Goal: Transaction & Acquisition: Purchase product/service

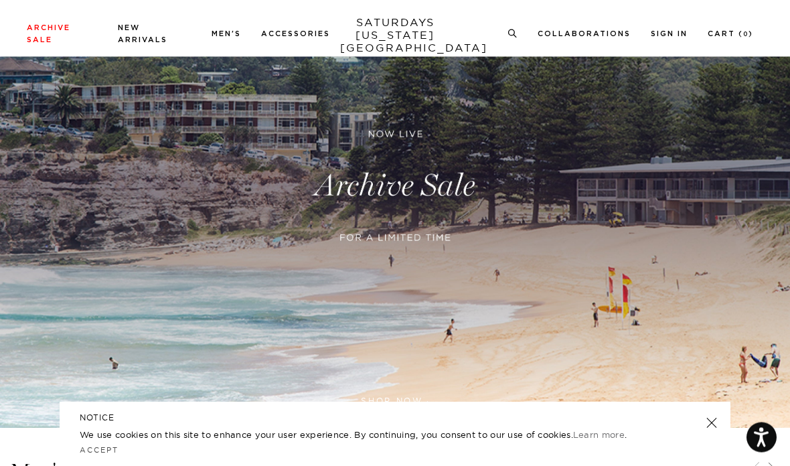
scroll to position [135, 0]
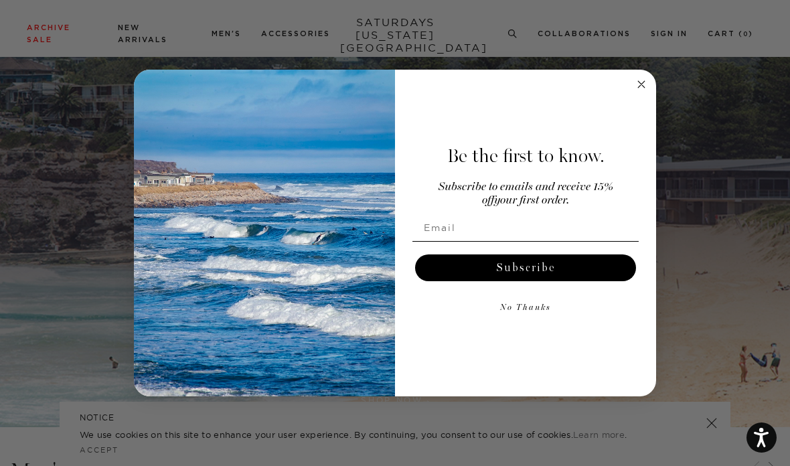
click at [542, 321] on button "No Thanks" at bounding box center [526, 308] width 226 height 27
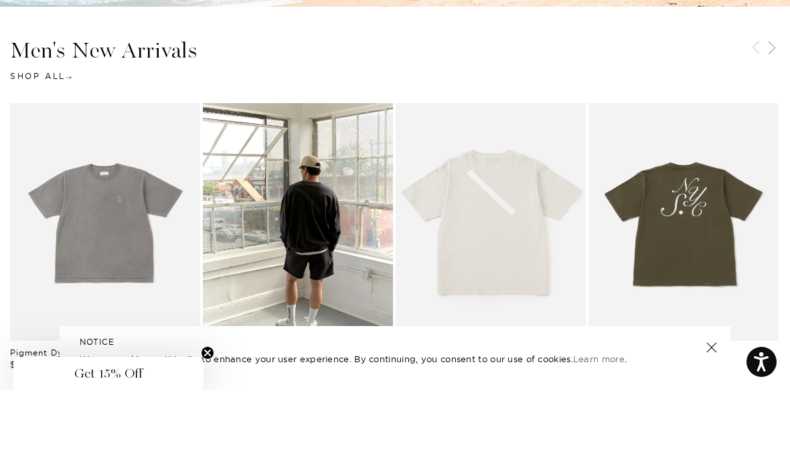
scroll to position [494, 0]
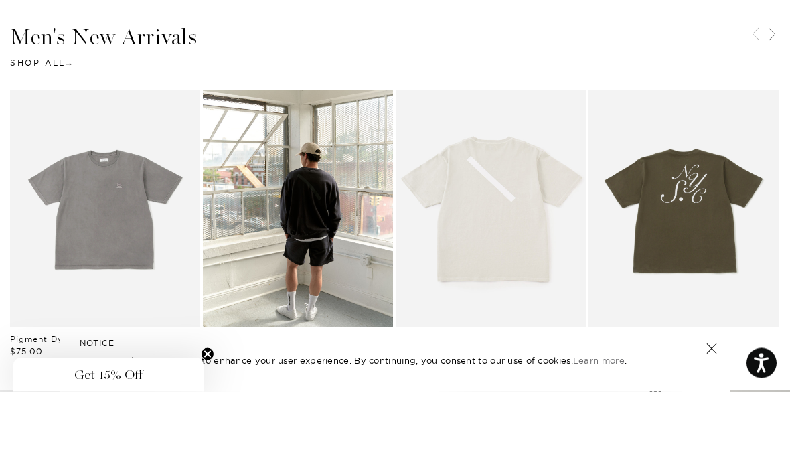
click at [711, 414] on link at bounding box center [711, 423] width 19 height 19
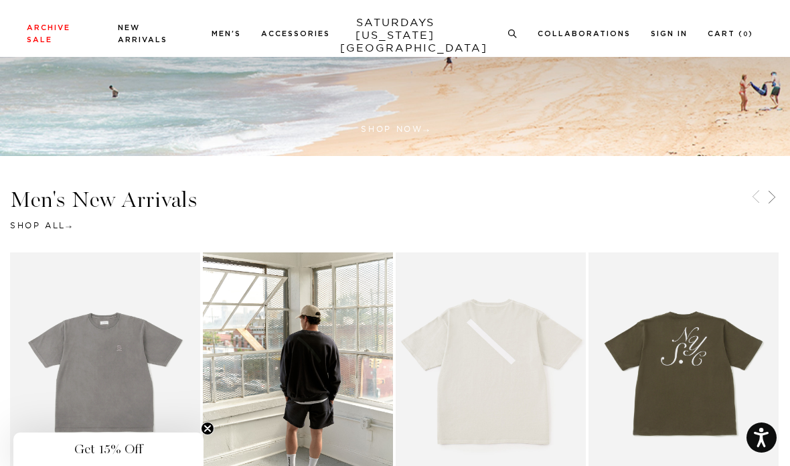
scroll to position [403, 0]
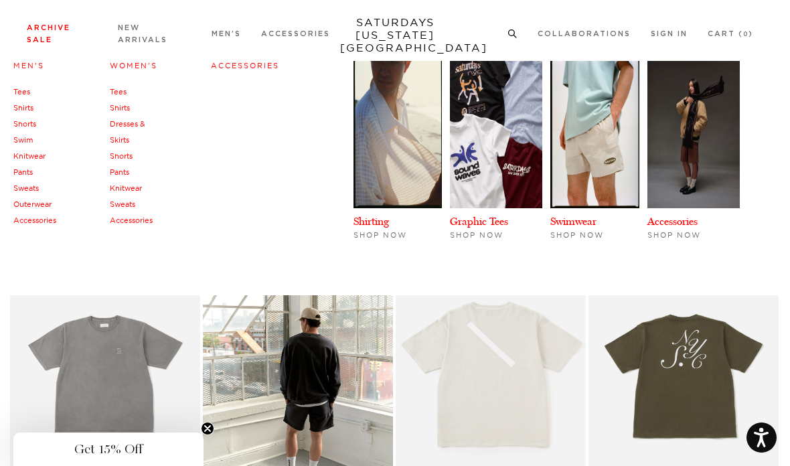
click at [25, 69] on link "Men's" at bounding box center [28, 65] width 31 height 9
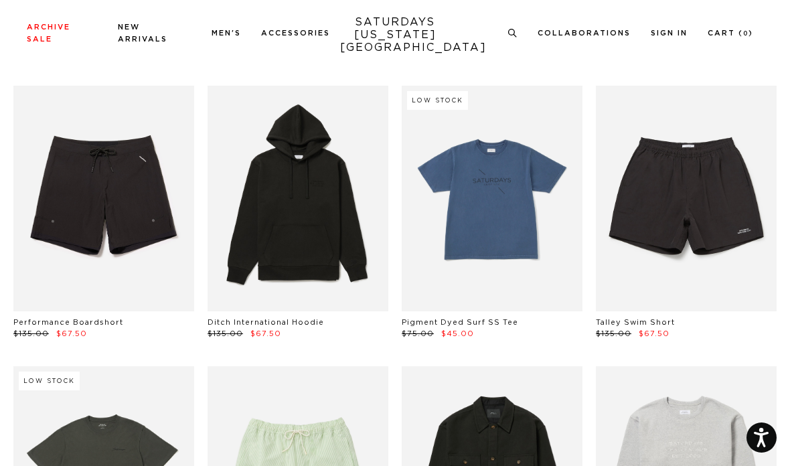
scroll to position [1773, 0]
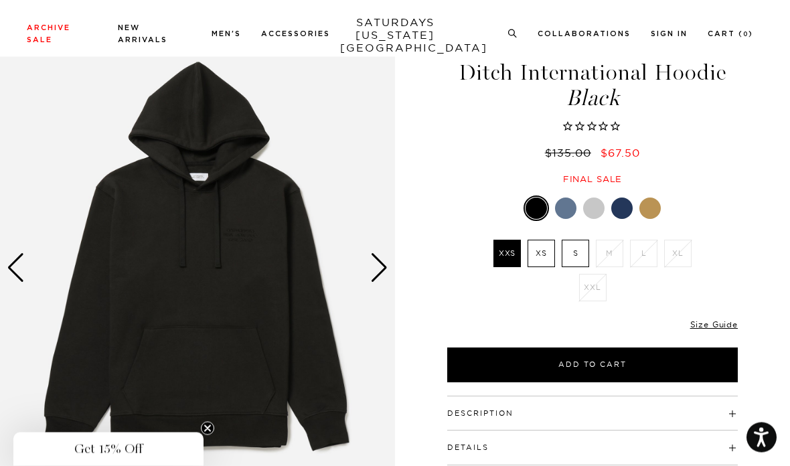
scroll to position [47, 0]
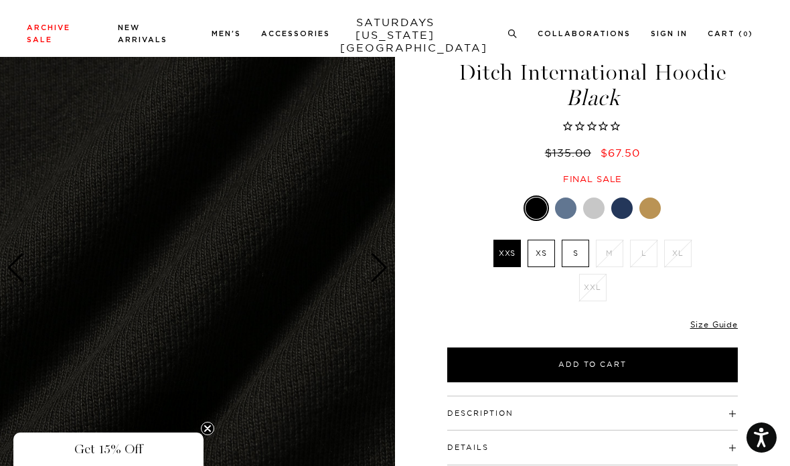
click at [564, 208] on div at bounding box center [565, 208] width 21 height 21
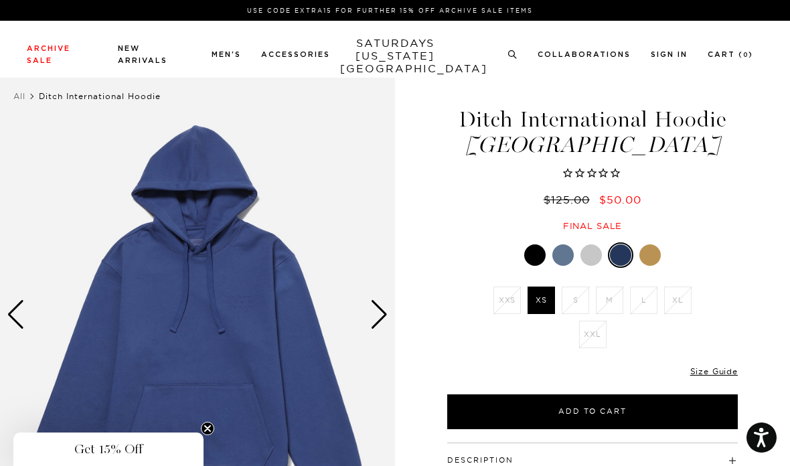
click at [656, 258] on div at bounding box center [650, 254] width 21 height 21
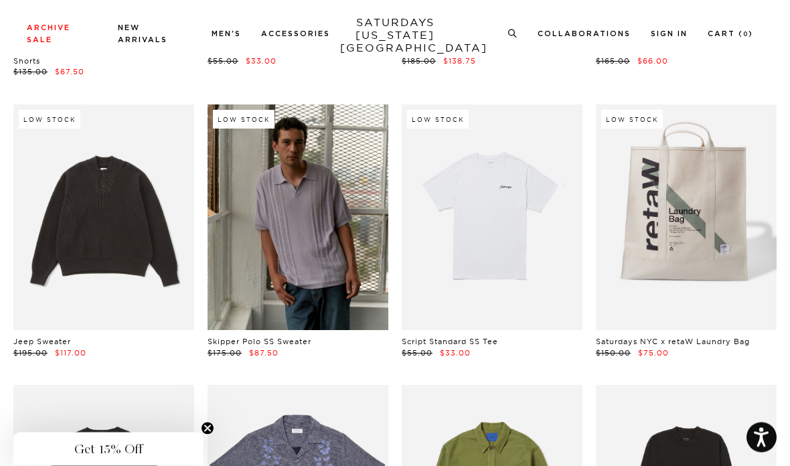
scroll to position [5394, 0]
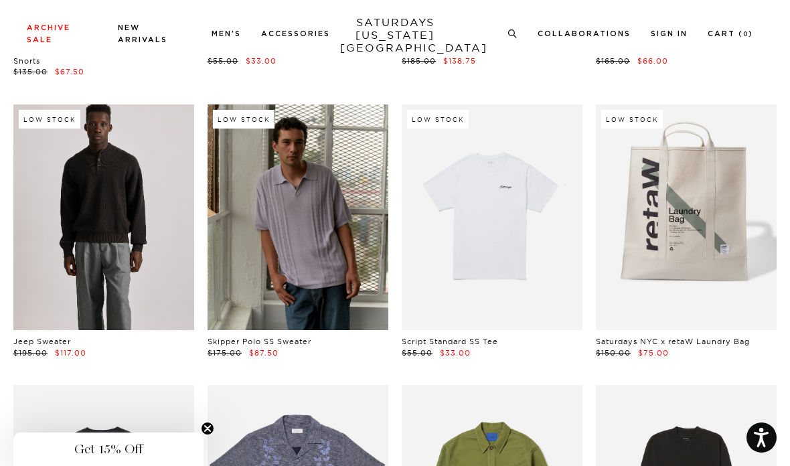
click at [57, 255] on link at bounding box center [103, 217] width 181 height 226
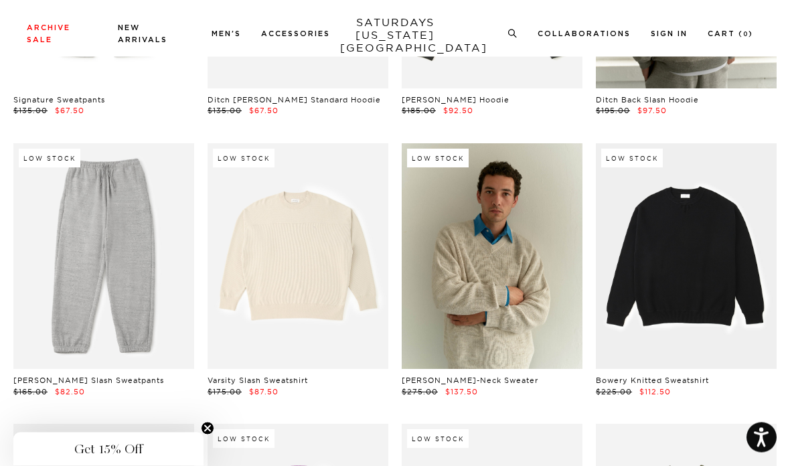
scroll to position [6481, 0]
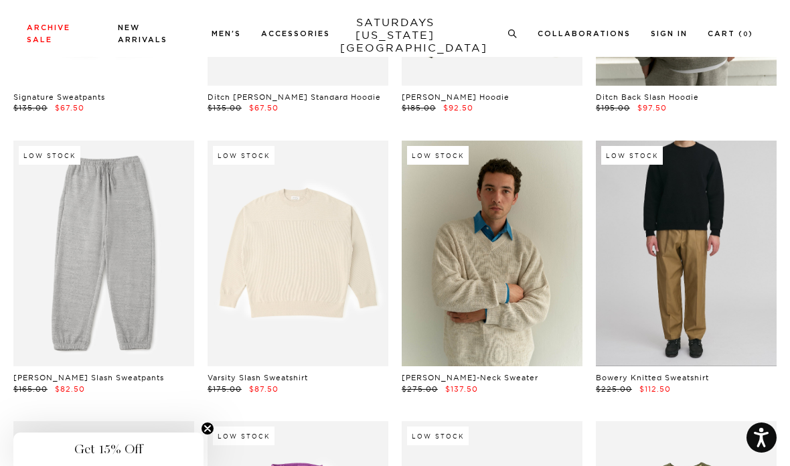
click at [721, 304] on link at bounding box center [686, 254] width 181 height 226
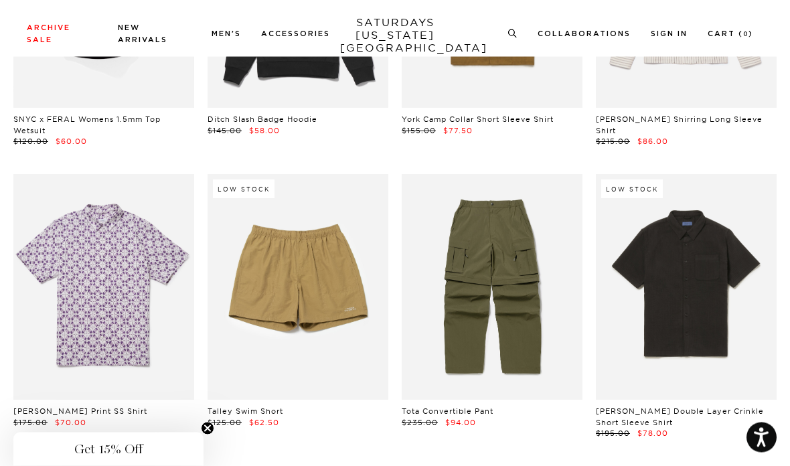
scroll to position [10112, 0]
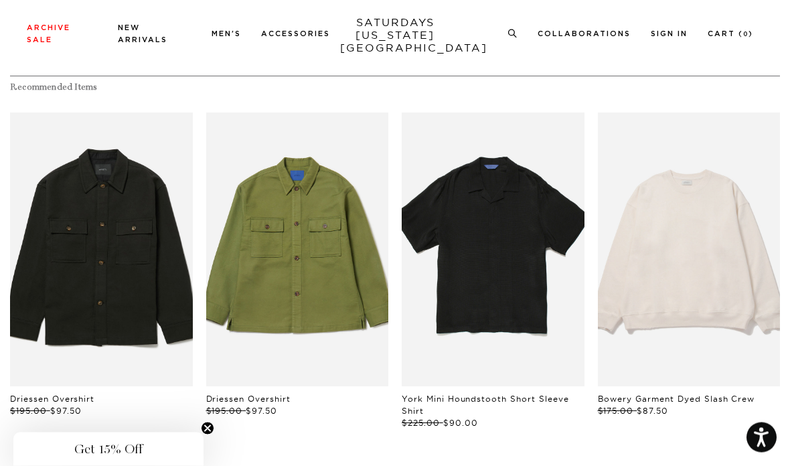
scroll to position [524, 0]
